Goal: Information Seeking & Learning: Learn about a topic

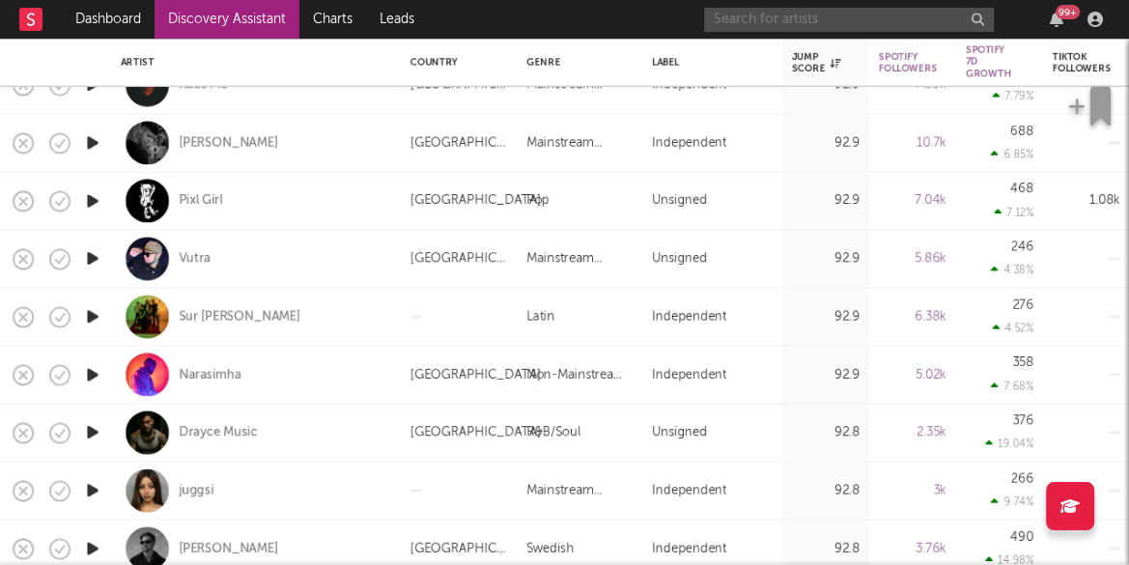
click at [882, 27] on input "text" at bounding box center [849, 20] width 290 height 24
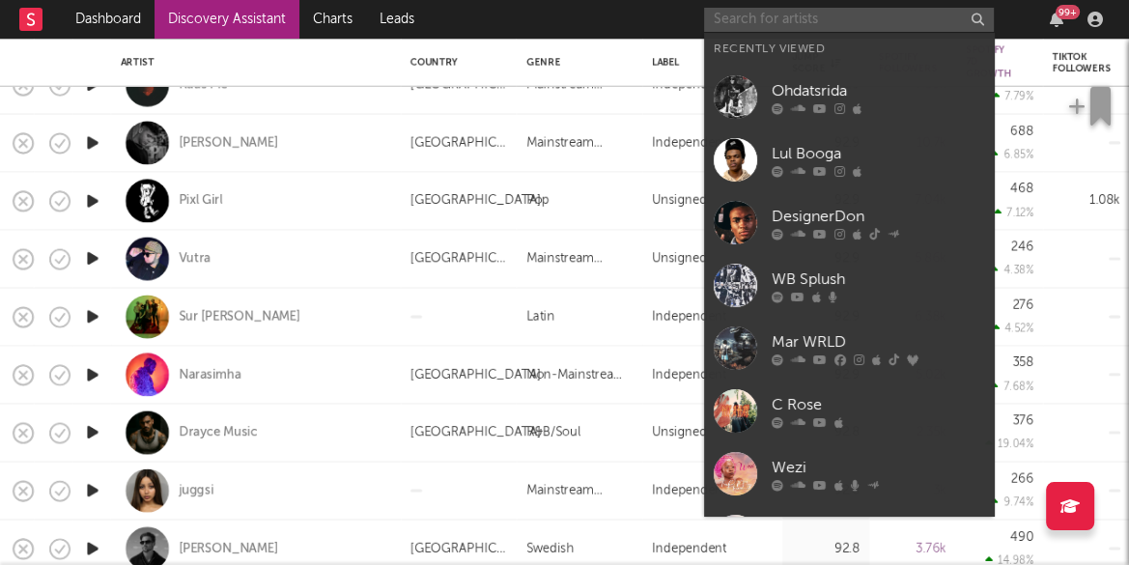
paste input "Toota [PERSON_NAME]"
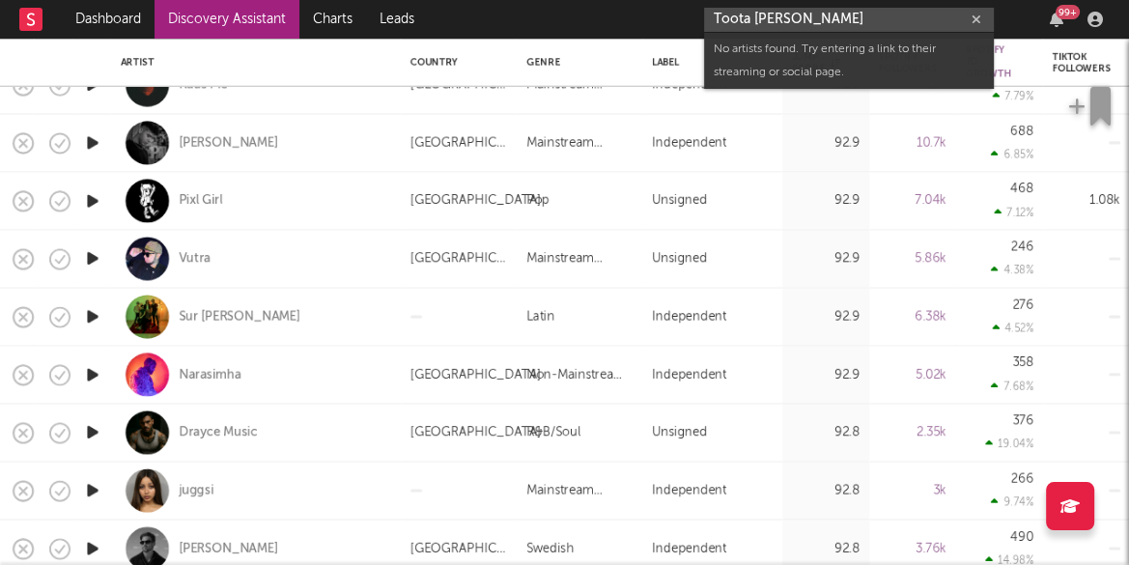
click at [755, 17] on input "Toota [PERSON_NAME]" at bounding box center [849, 20] width 290 height 24
click at [805, 18] on input "TootaDaBrat" at bounding box center [849, 20] width 290 height 24
click at [805, 19] on input "TootaDaBrat" at bounding box center [849, 20] width 290 height 24
paste input "[PERSON_NAME]"
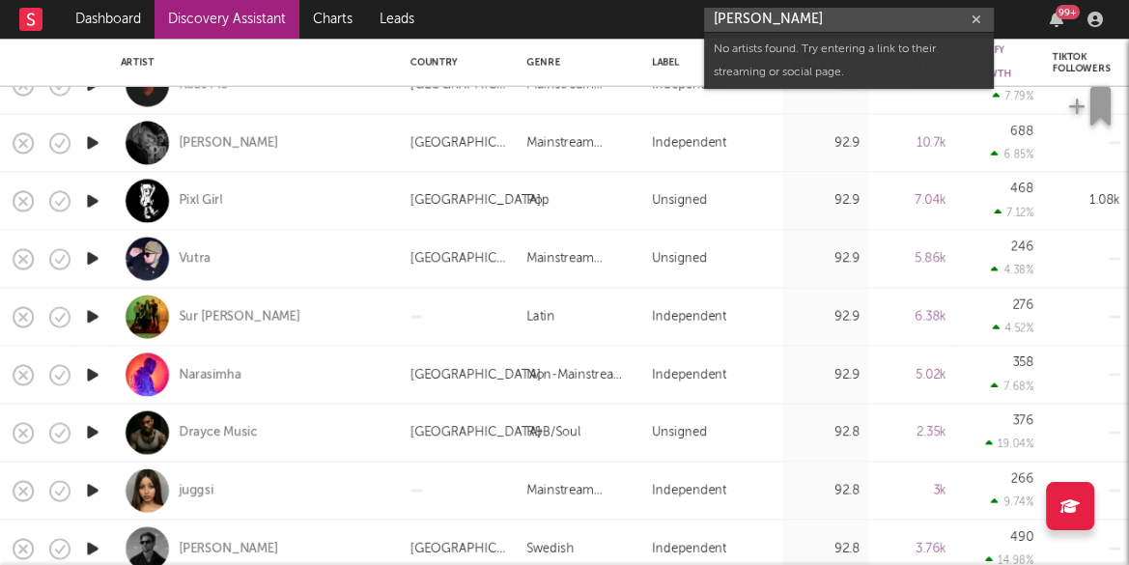
click at [802, 21] on input "[PERSON_NAME]" at bounding box center [849, 20] width 290 height 24
paste input "BOVSKI"
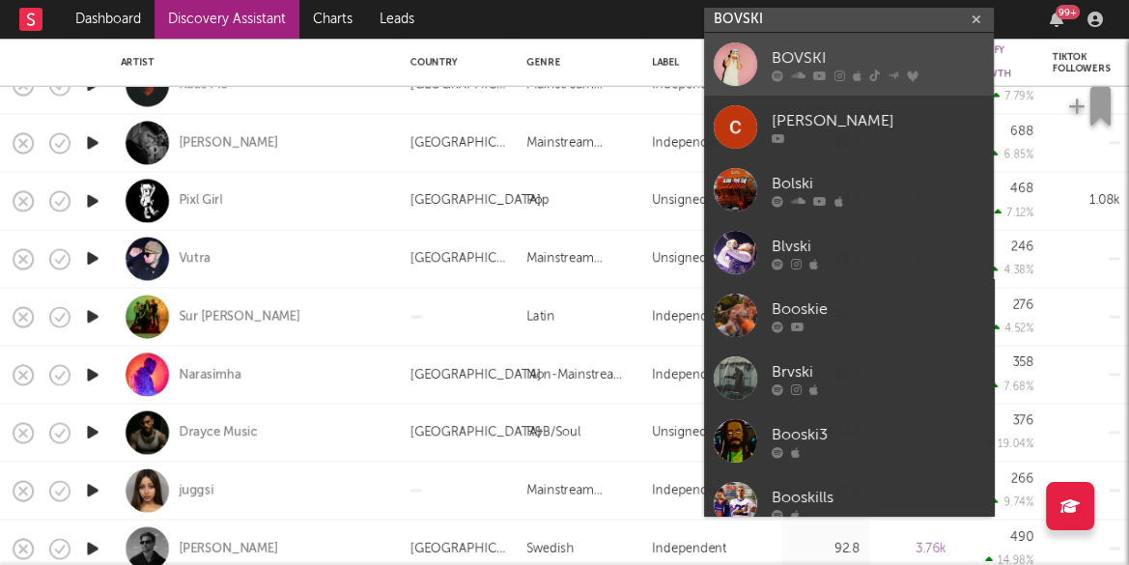
type input "BOVSKI"
click at [823, 52] on div "BOVSKI" at bounding box center [878, 57] width 212 height 23
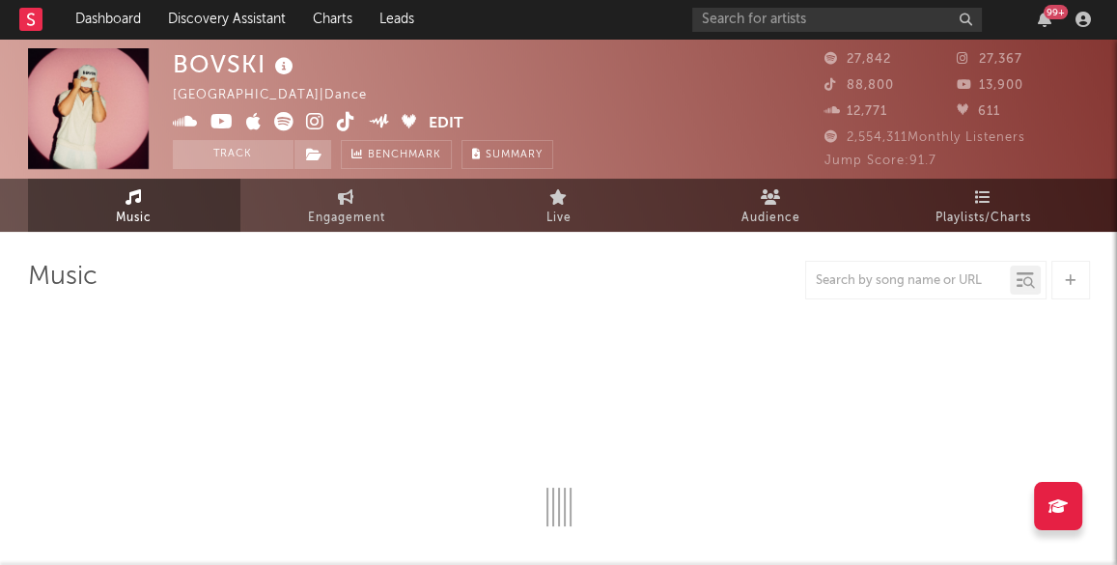
select select "6m"
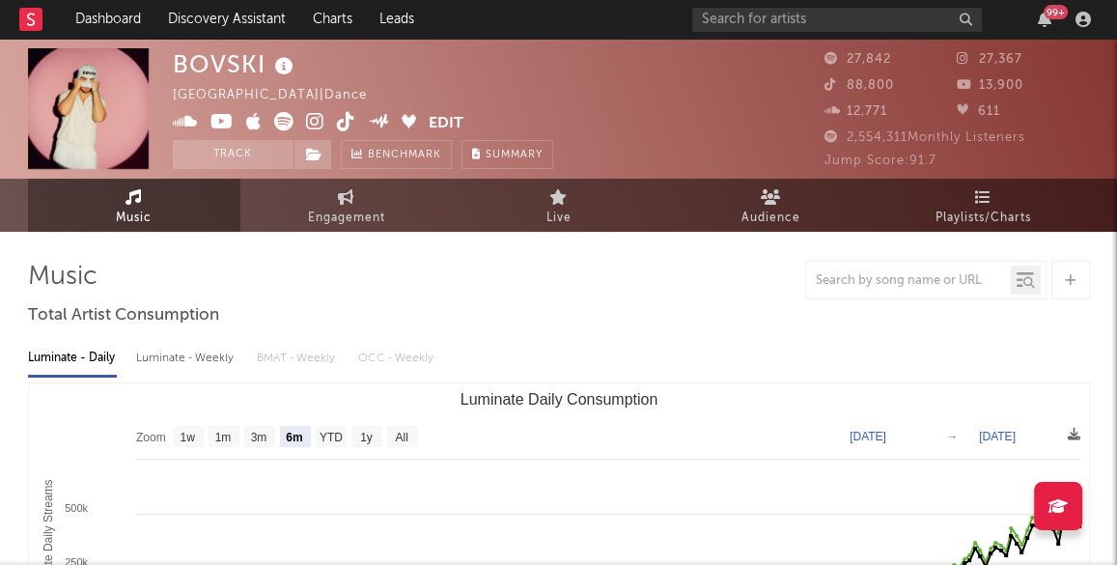
click at [194, 359] on div "Luminate - Weekly" at bounding box center [186, 358] width 101 height 33
select select "6m"
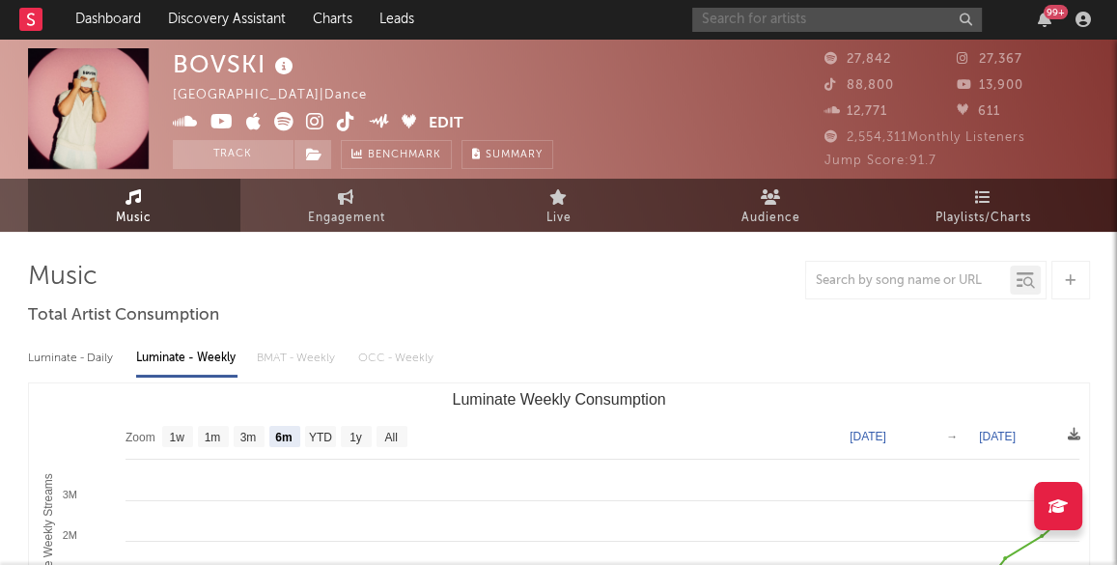
click at [800, 15] on input "text" at bounding box center [838, 20] width 290 height 24
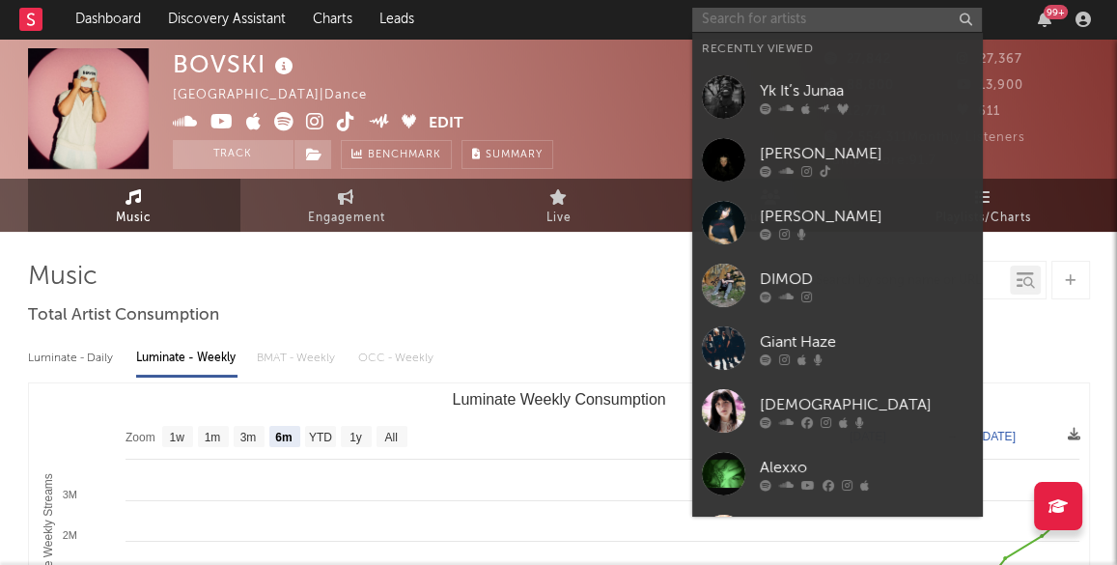
paste input "[PERSON_NAME]"
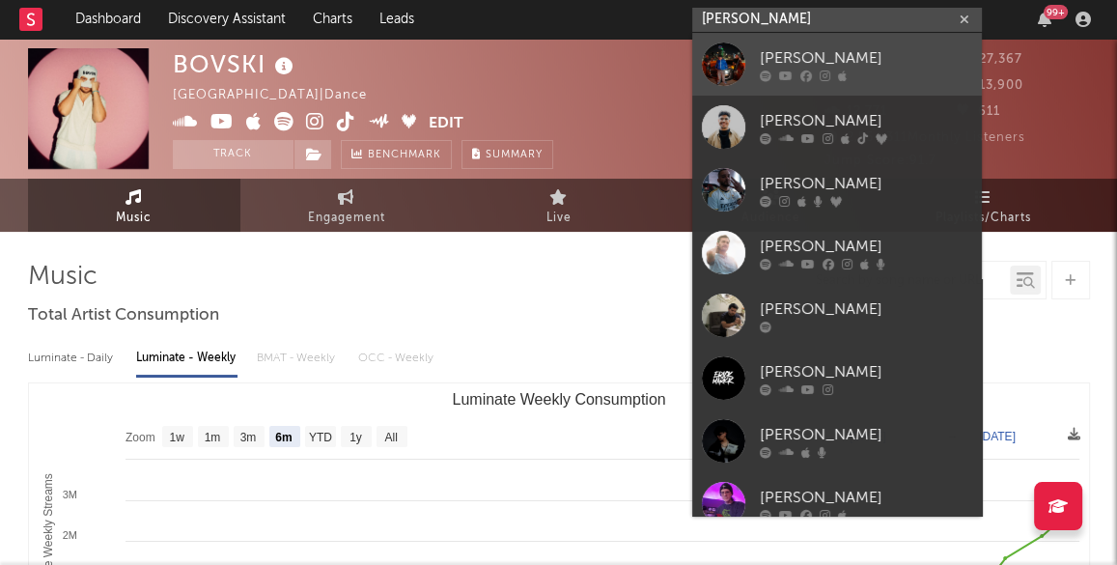
type input "[PERSON_NAME]"
click at [817, 40] on link "[PERSON_NAME]" at bounding box center [838, 64] width 290 height 63
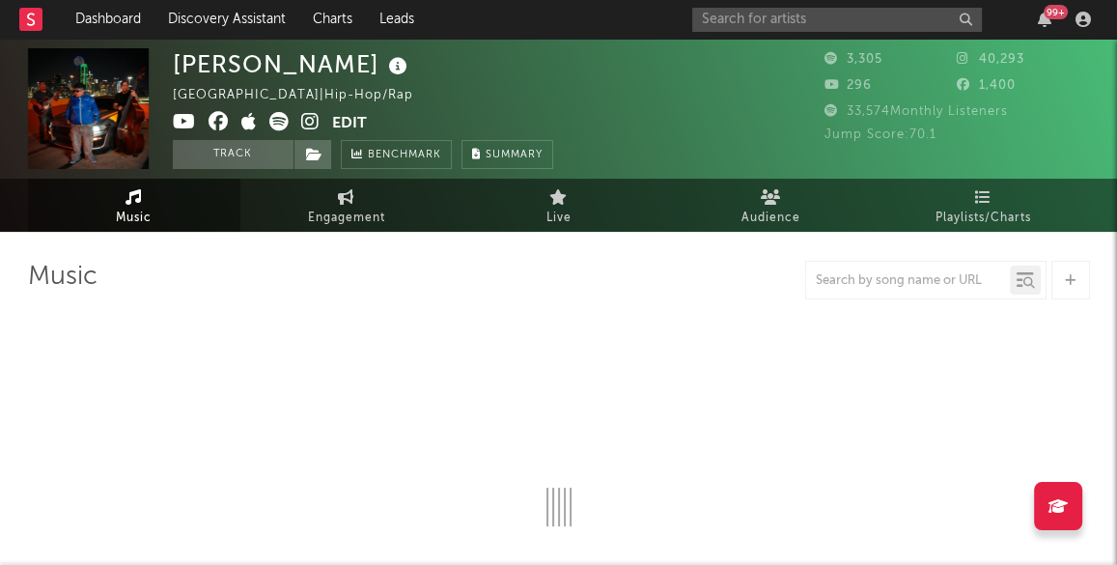
select select "6m"
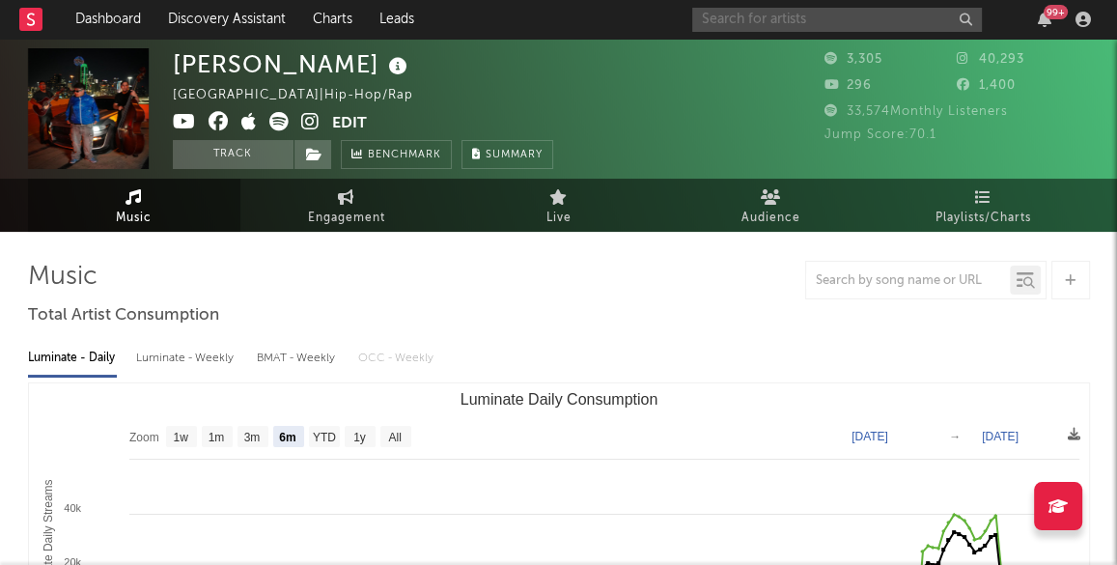
click at [765, 19] on input "text" at bounding box center [838, 20] width 290 height 24
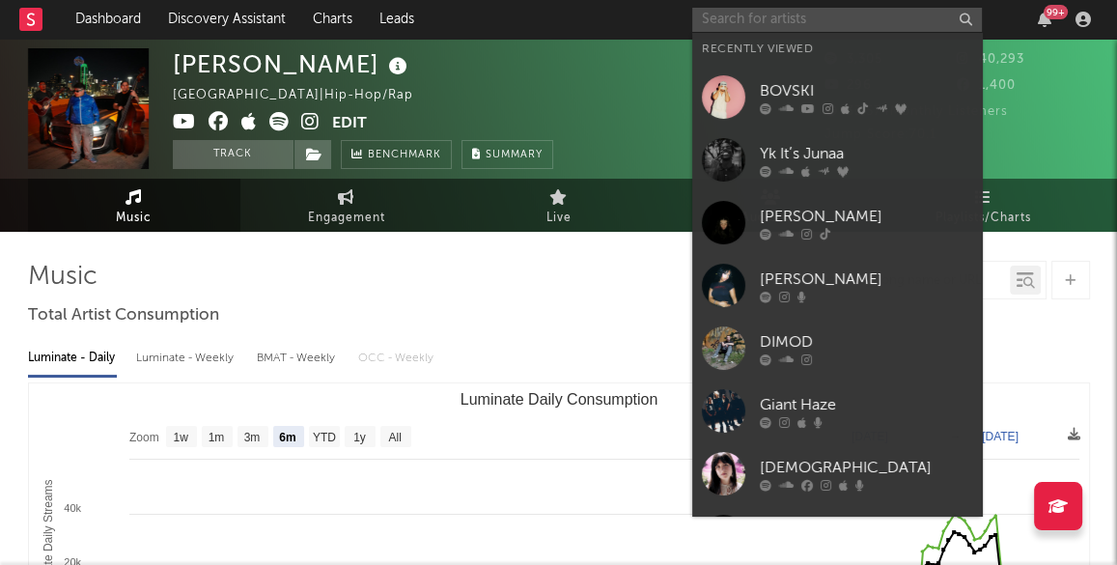
paste input "Azul"
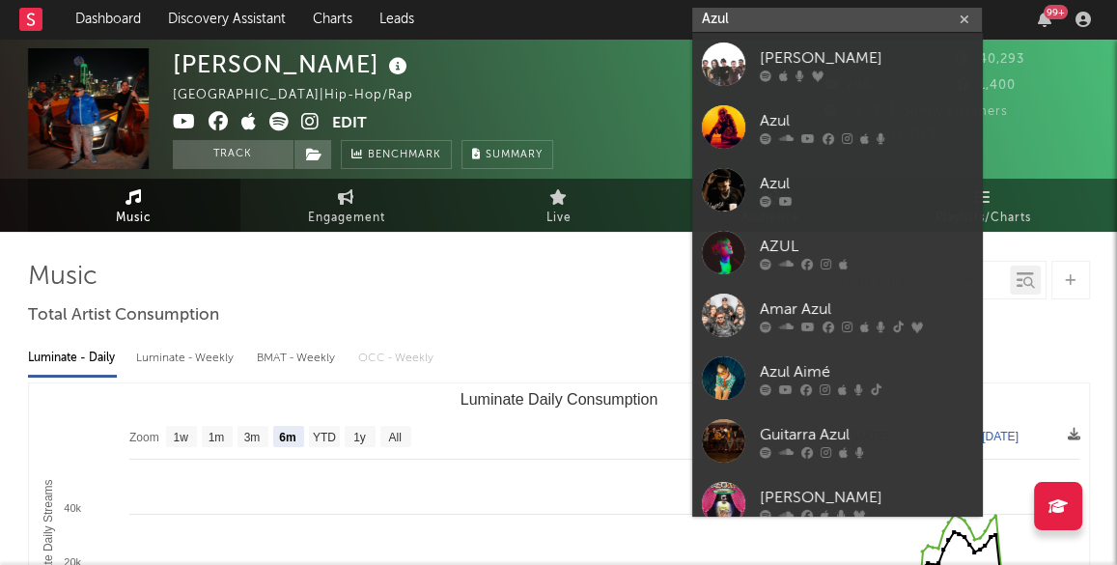
click at [750, 15] on input "Azul" at bounding box center [838, 20] width 290 height 24
paste input "[PERSON_NAME]"
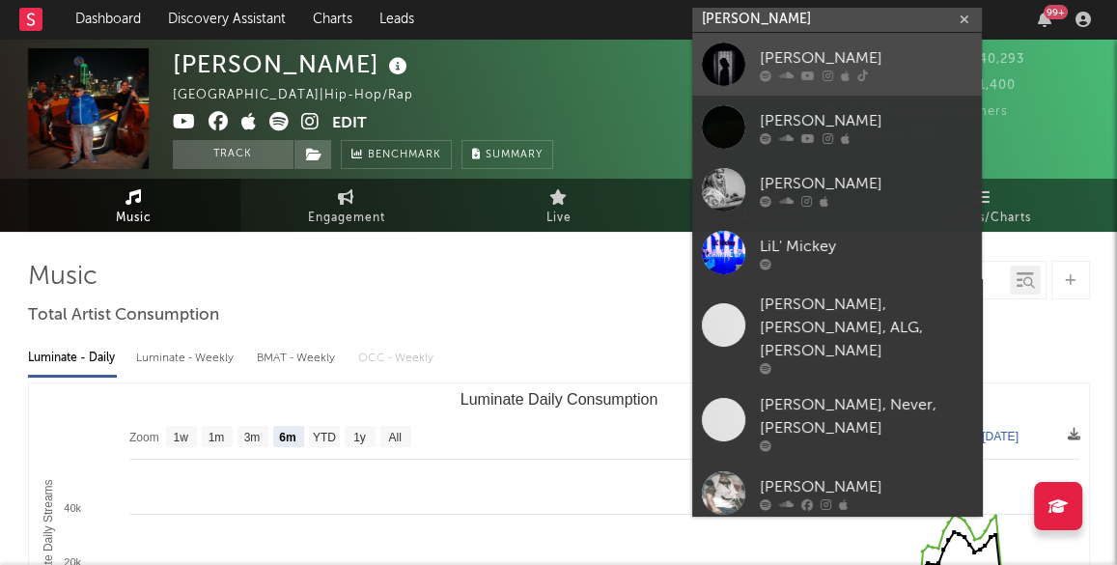
type input "[PERSON_NAME]"
click at [822, 49] on div "[PERSON_NAME]" at bounding box center [866, 57] width 212 height 23
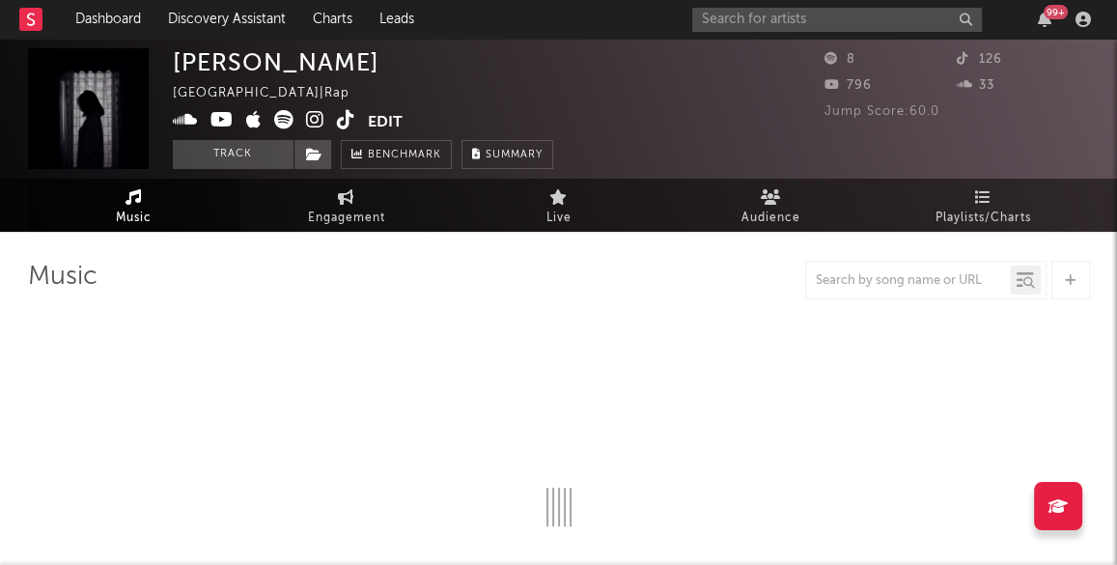
select select "1w"
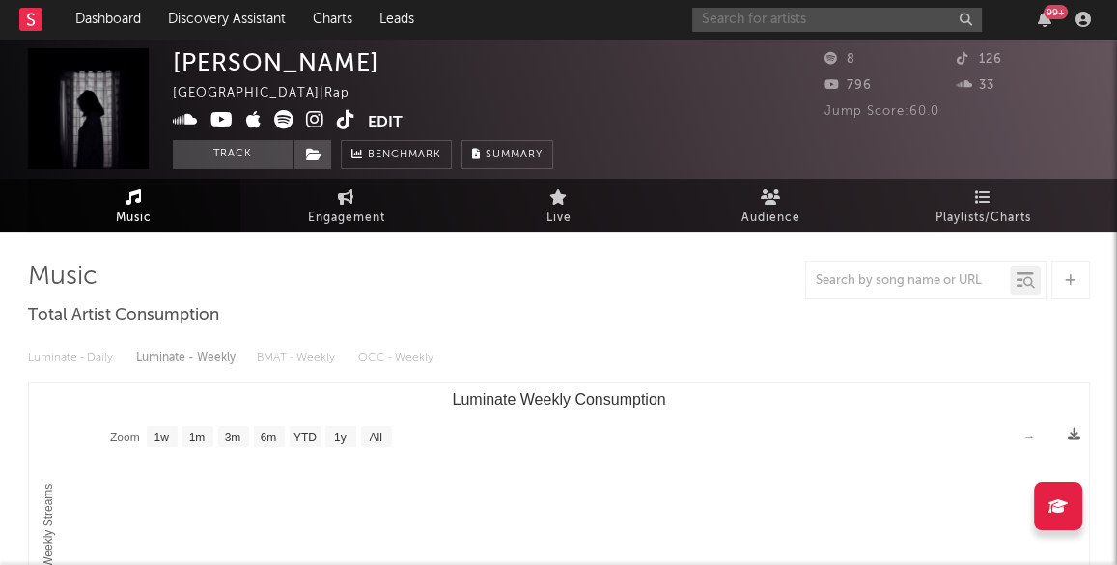
click at [755, 22] on input "text" at bounding box center [838, 20] width 290 height 24
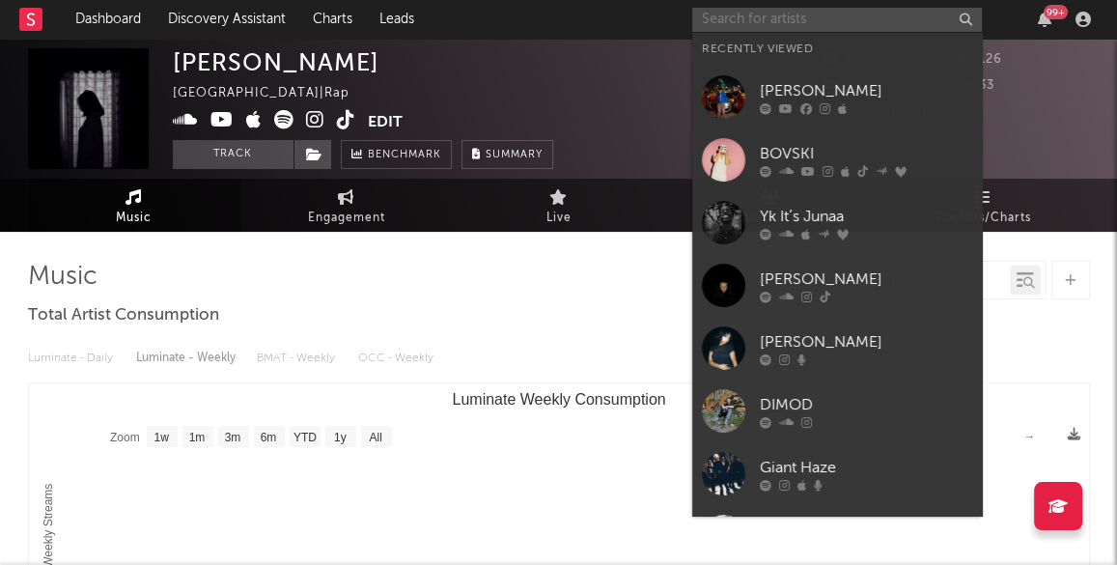
paste input "THUMBZ"
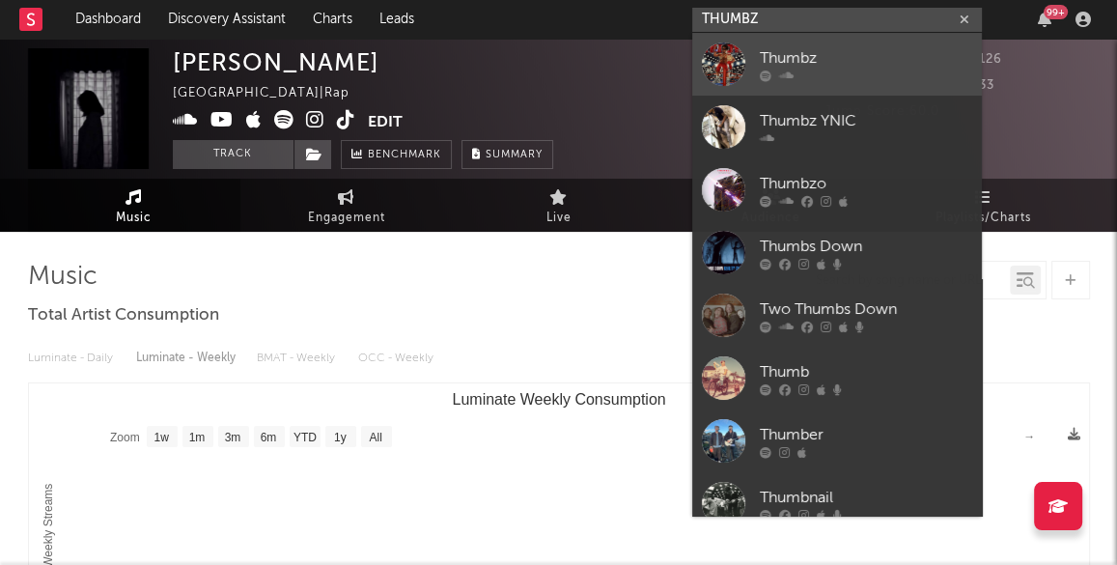
type input "THUMBZ"
click at [808, 44] on link "Thumbz" at bounding box center [838, 64] width 290 height 63
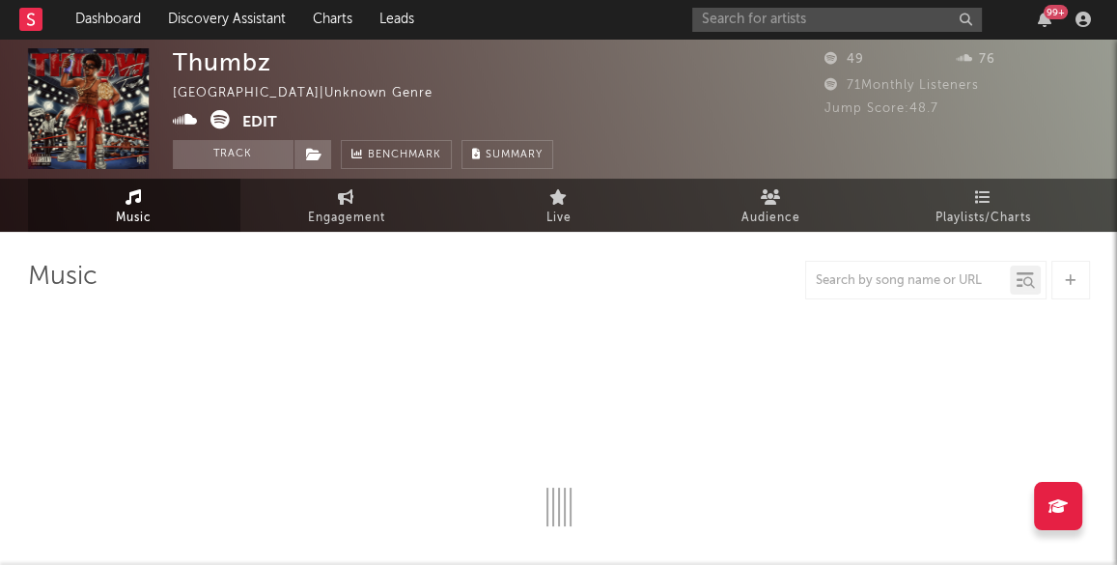
select select "1w"
